Goal: Information Seeking & Learning: Check status

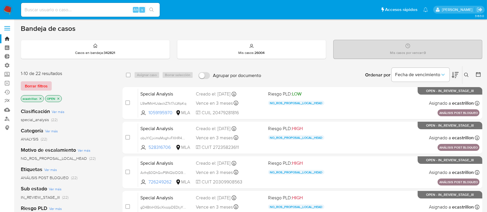
click at [33, 85] on span "Borrar filtros" at bounding box center [36, 86] width 23 height 8
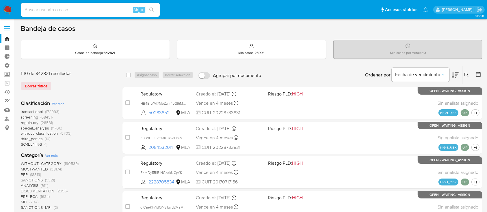
click at [70, 9] on input at bounding box center [90, 10] width 139 height 8
paste input "79744980"
type input "79744980"
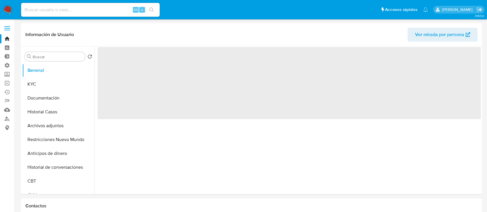
select select "10"
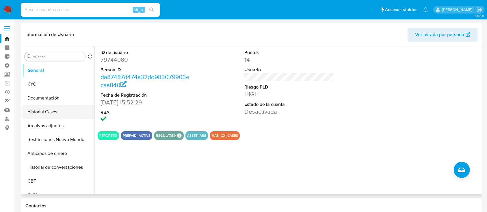
click at [53, 109] on button "Historial Casos" at bounding box center [56, 112] width 68 height 14
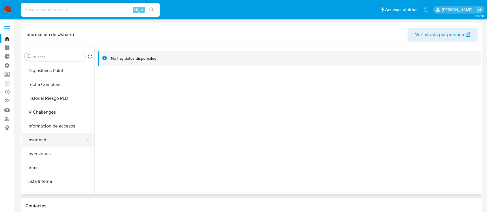
scroll to position [256, 0]
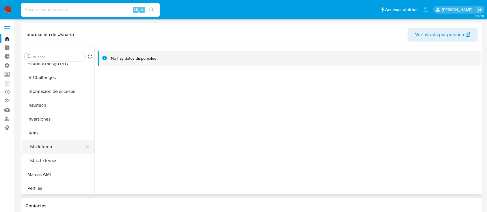
click at [55, 147] on button "Lista Interna" at bounding box center [56, 147] width 68 height 14
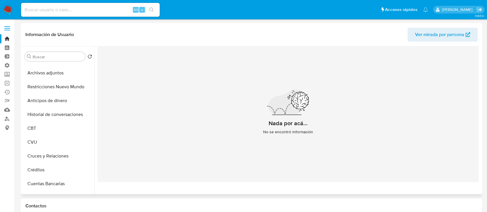
scroll to position [52, 0]
click at [58, 88] on button "Restricciones Nuevo Mundo" at bounding box center [56, 88] width 68 height 14
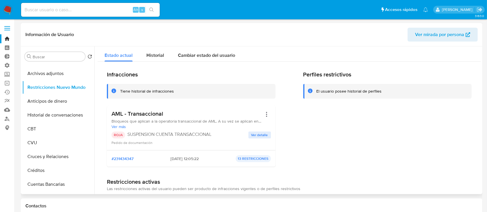
scroll to position [0, 0]
click at [248, 133] on button "Ver detalle" at bounding box center [259, 135] width 23 height 7
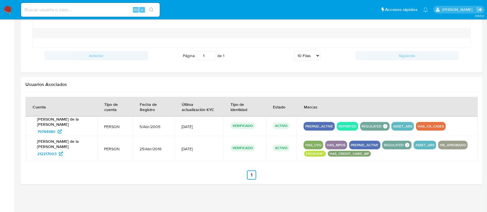
scroll to position [476, 0]
click at [57, 151] on span "212217003" at bounding box center [50, 153] width 26 height 9
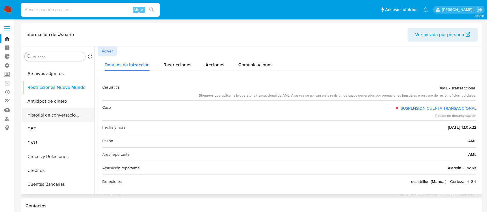
scroll to position [0, 0]
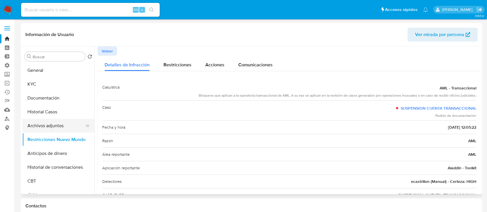
click at [49, 125] on button "Archivos adjuntos" at bounding box center [56, 126] width 68 height 14
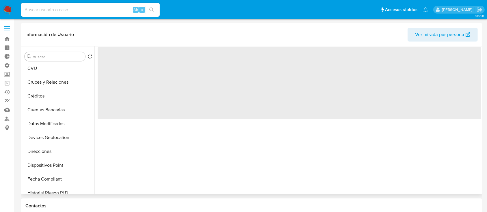
select select "10"
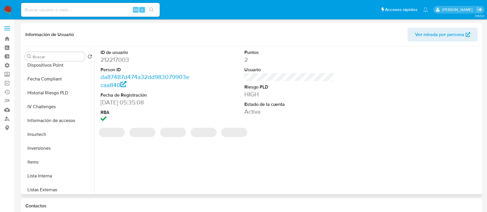
scroll to position [229, 0]
click at [48, 170] on button "Lista Interna" at bounding box center [58, 174] width 72 height 14
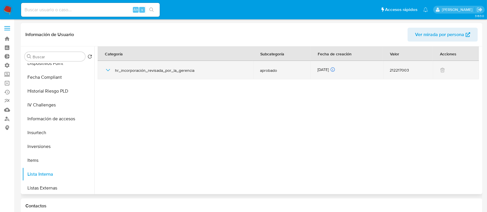
click at [107, 71] on icon "button" at bounding box center [108, 70] width 7 height 7
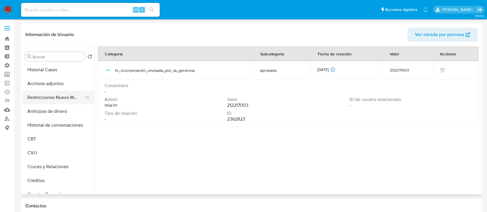
scroll to position [0, 0]
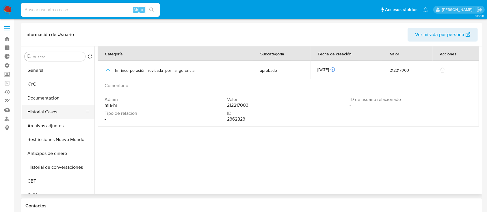
click at [51, 109] on button "Historial Casos" at bounding box center [56, 112] width 68 height 14
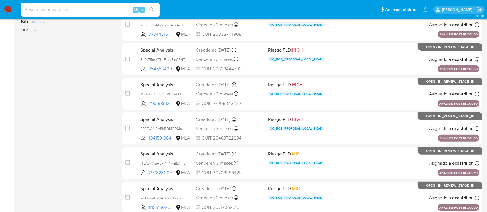
scroll to position [264, 0]
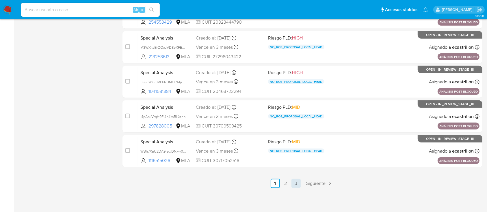
click at [297, 180] on link "3" at bounding box center [295, 183] width 9 height 9
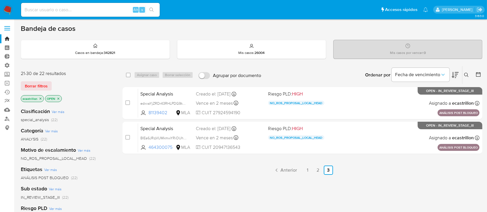
click at [40, 97] on icon "close-filter" at bounding box center [40, 98] width 3 height 3
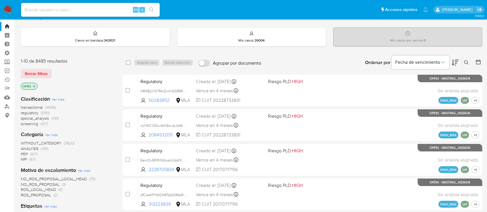
scroll to position [12, 0]
click at [28, 107] on span "transactional" at bounding box center [32, 108] width 22 height 6
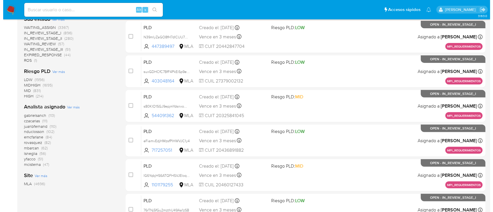
scroll to position [206, 0]
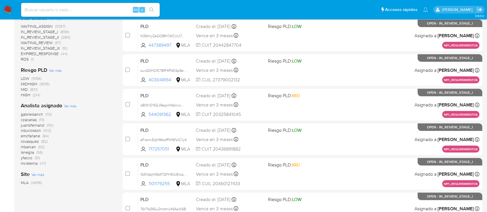
click at [70, 107] on span "Ver más" at bounding box center [70, 105] width 13 height 5
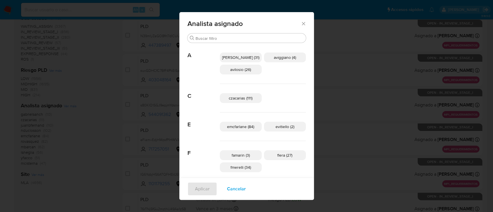
click at [274, 59] on span "aviggiano (4)" at bounding box center [285, 58] width 22 height 6
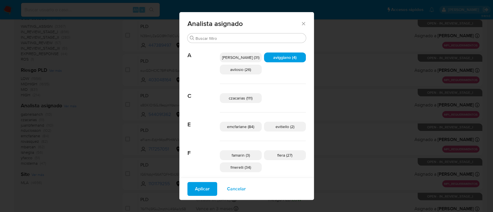
click at [200, 184] on span "Aplicar" at bounding box center [202, 189] width 15 height 13
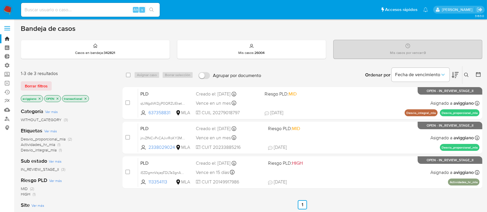
click at [85, 98] on icon "close-filter" at bounding box center [86, 99] width 2 height 2
